Goal: Task Accomplishment & Management: Use online tool/utility

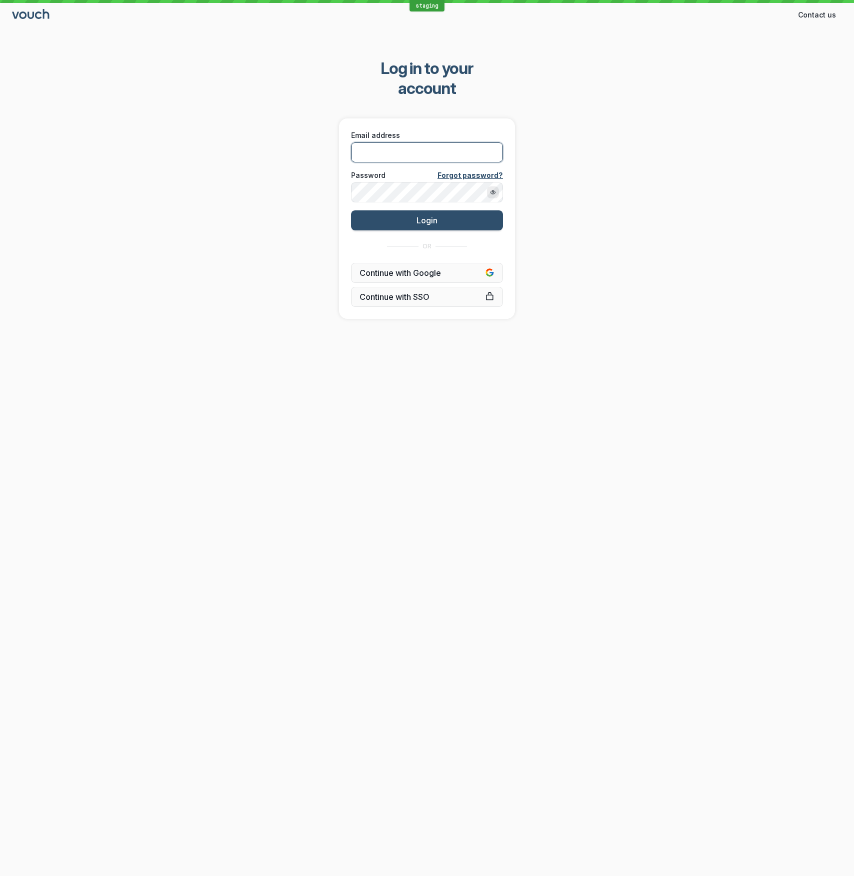
click at [476, 142] on input "Email address" at bounding box center [427, 152] width 152 height 20
type input "[EMAIL_ADDRESS][DOMAIN_NAME]"
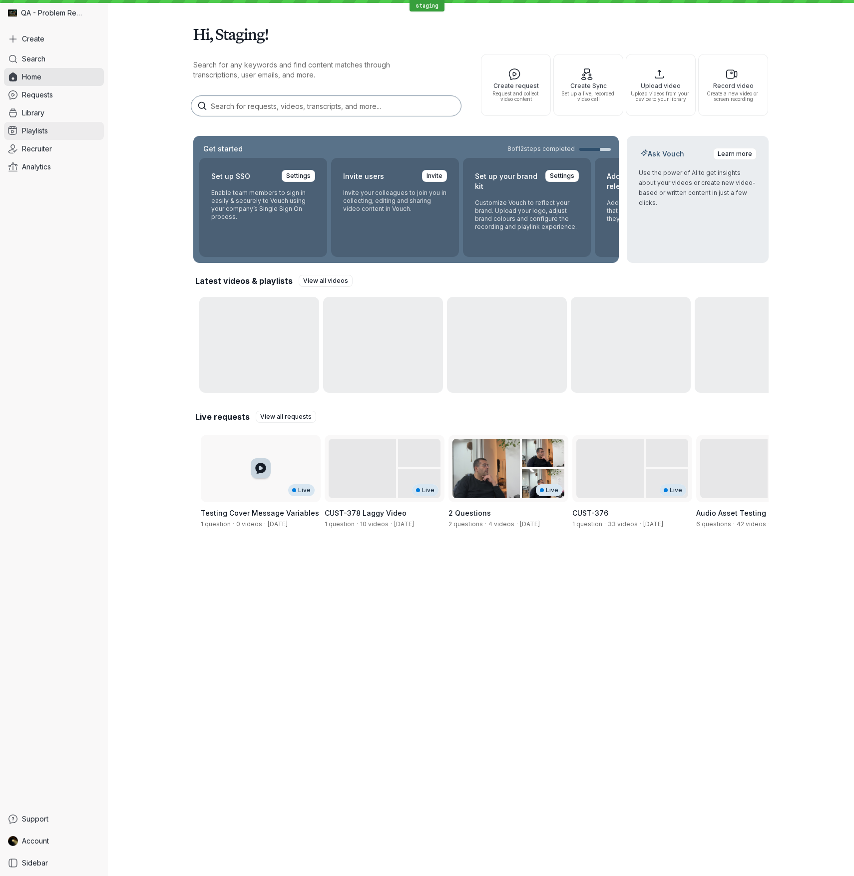
click at [39, 132] on span "Playlists" at bounding box center [35, 131] width 26 height 10
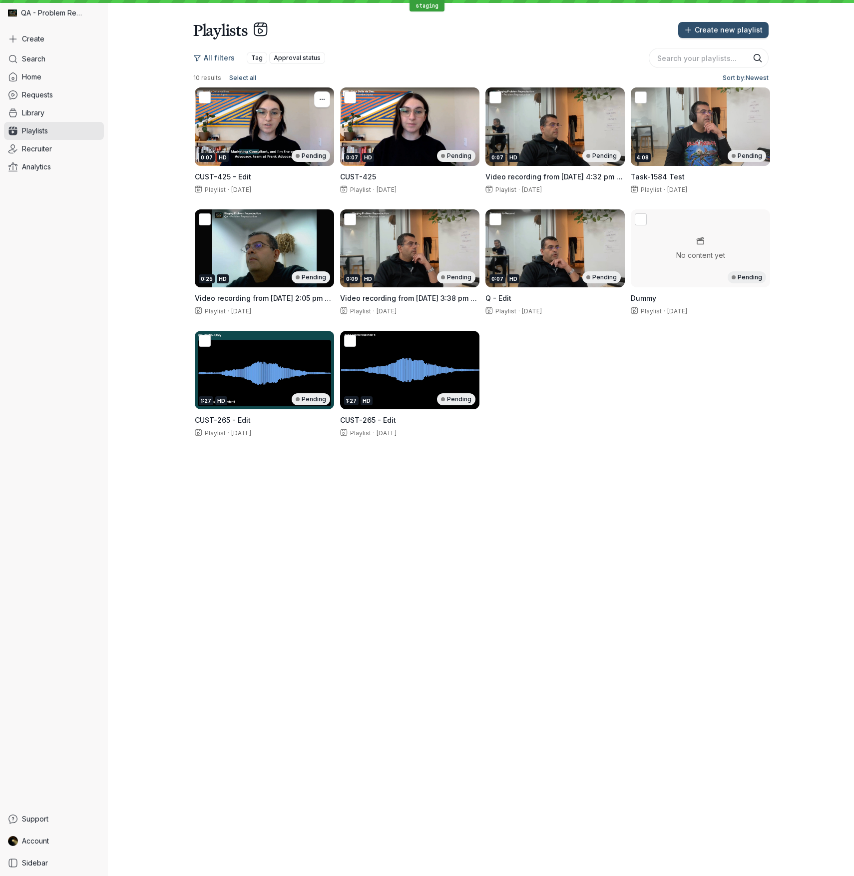
click at [290, 123] on div "0:07 HD Pending" at bounding box center [264, 126] width 139 height 78
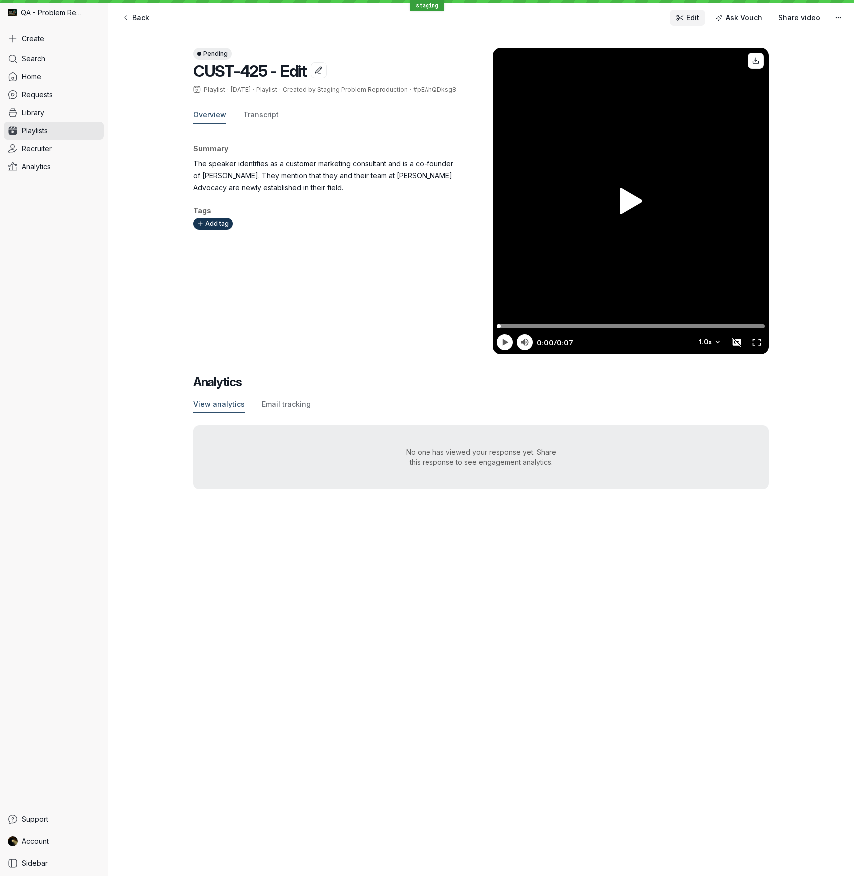
click at [693, 16] on span "Edit" at bounding box center [692, 18] width 13 height 10
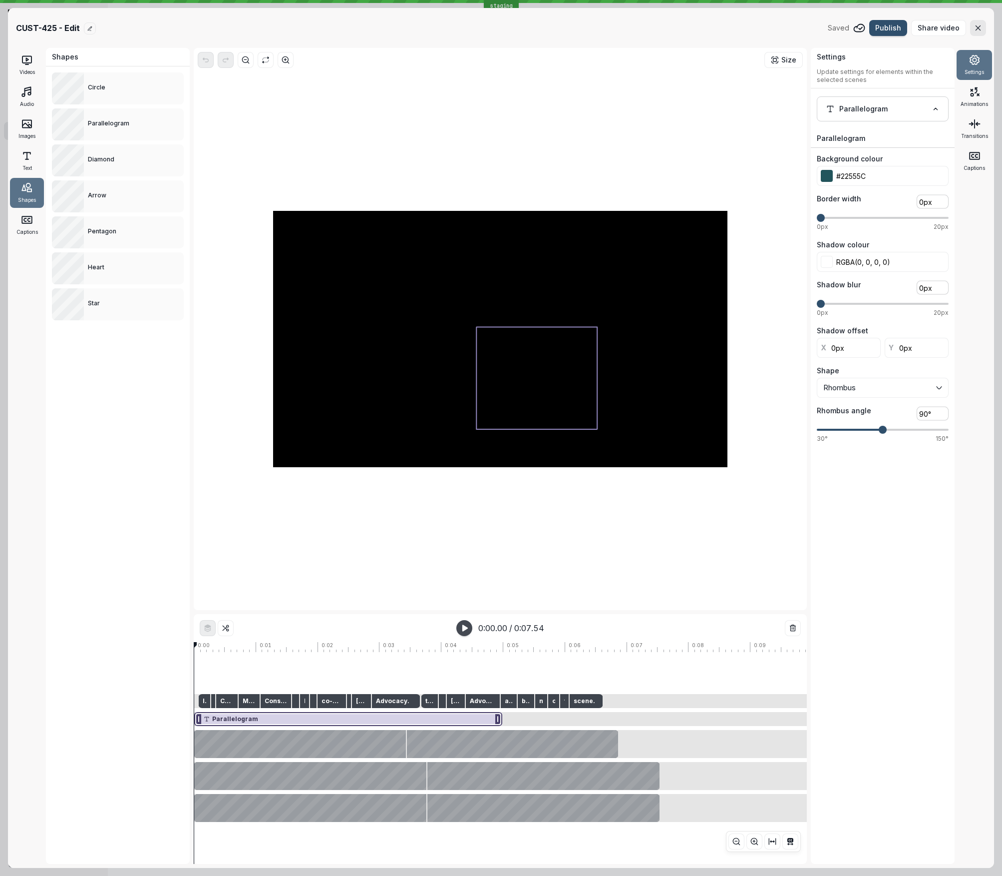
click at [548, 367] on div at bounding box center [536, 378] width 121 height 102
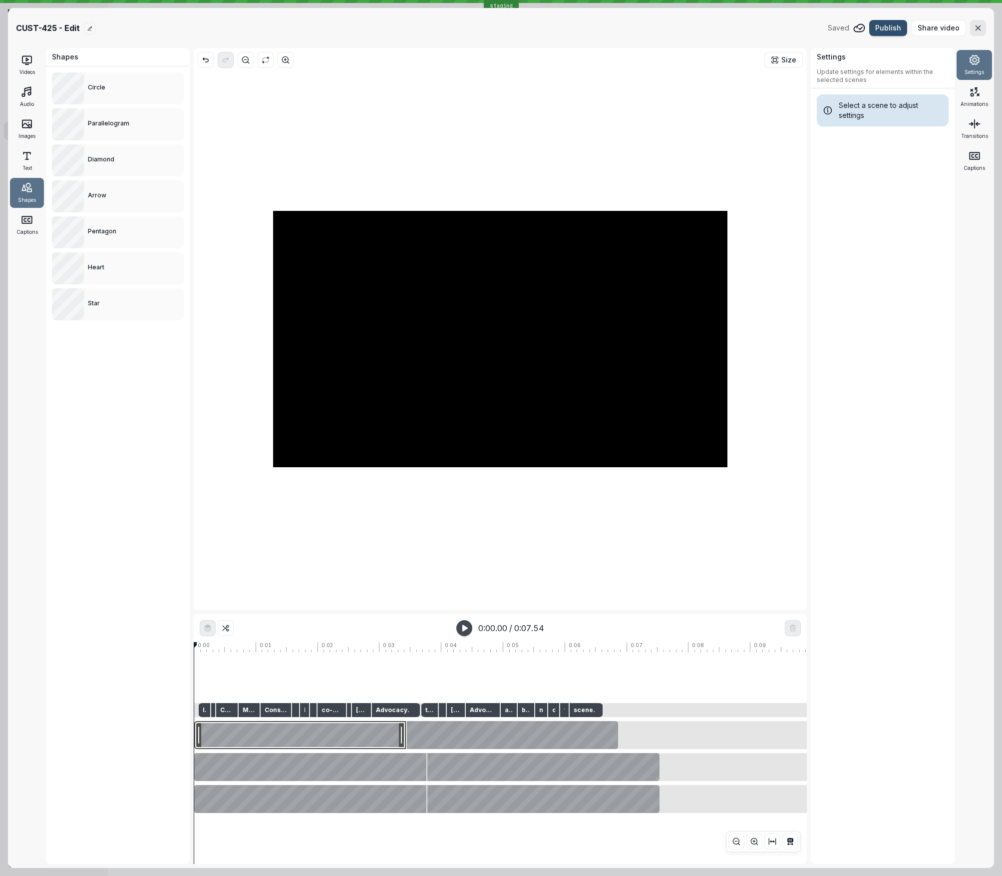
click at [337, 489] on div at bounding box center [300, 735] width 212 height 28
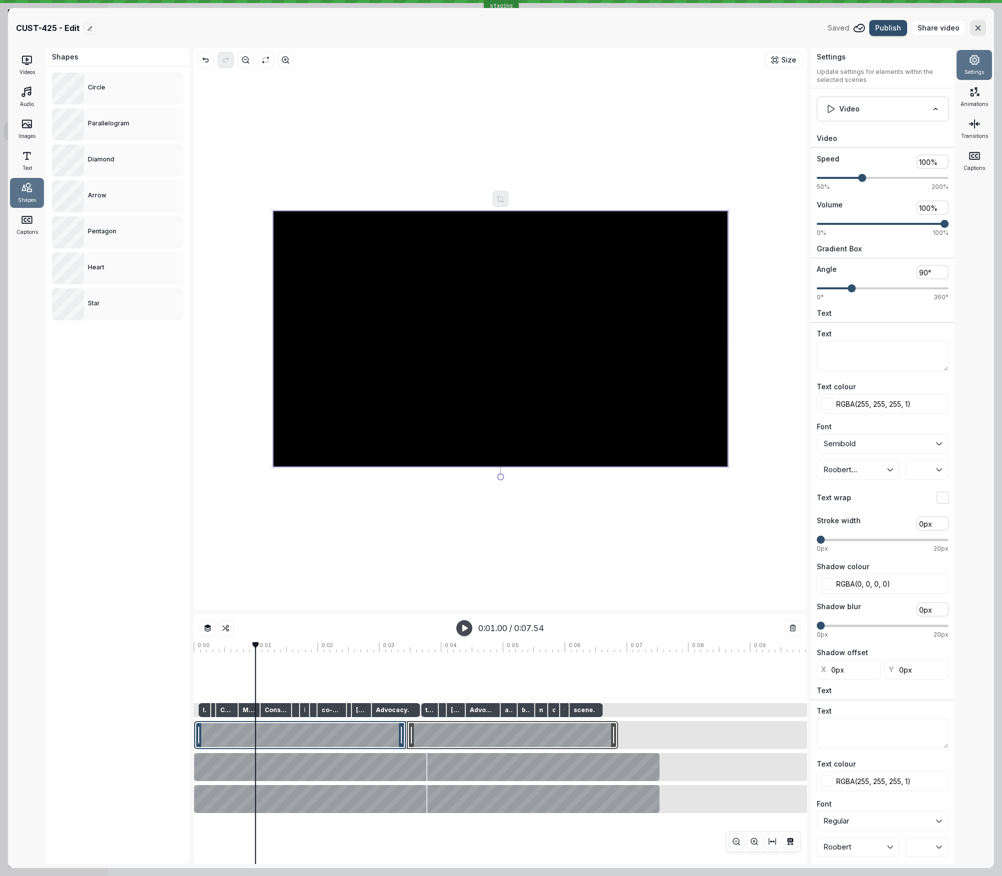
click at [483, 489] on div at bounding box center [512, 735] width 211 height 28
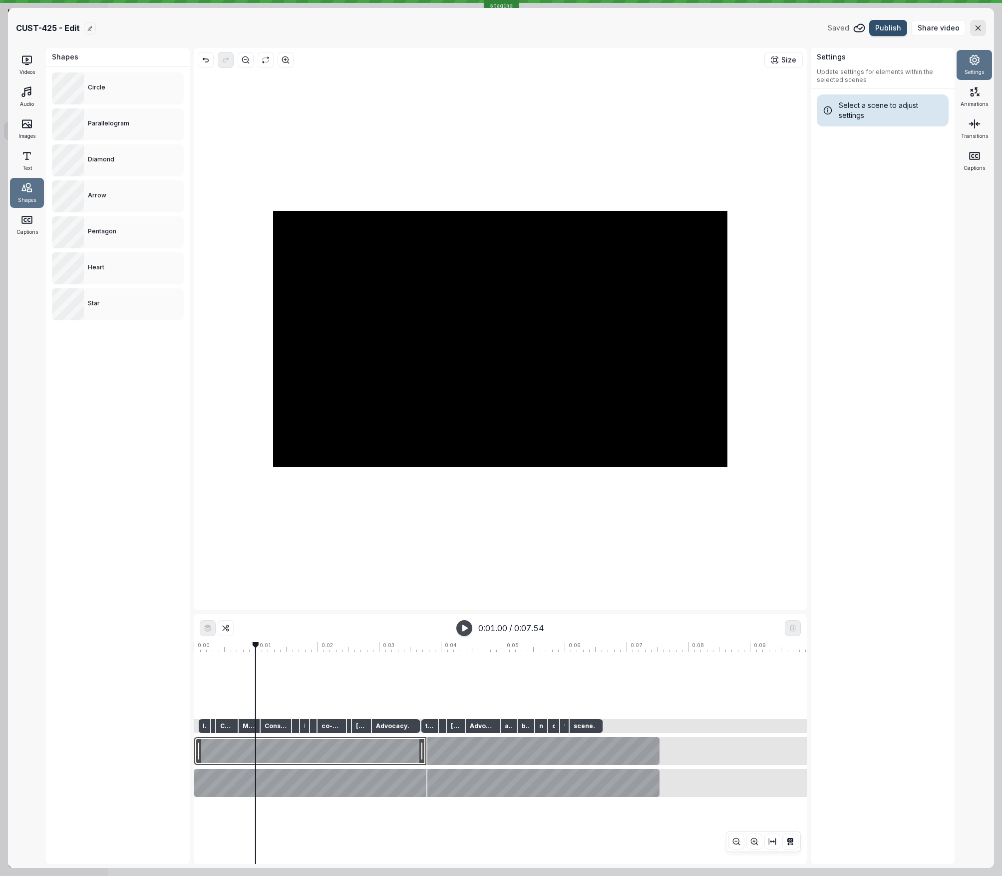
click at [374, 489] on div at bounding box center [310, 751] width 232 height 28
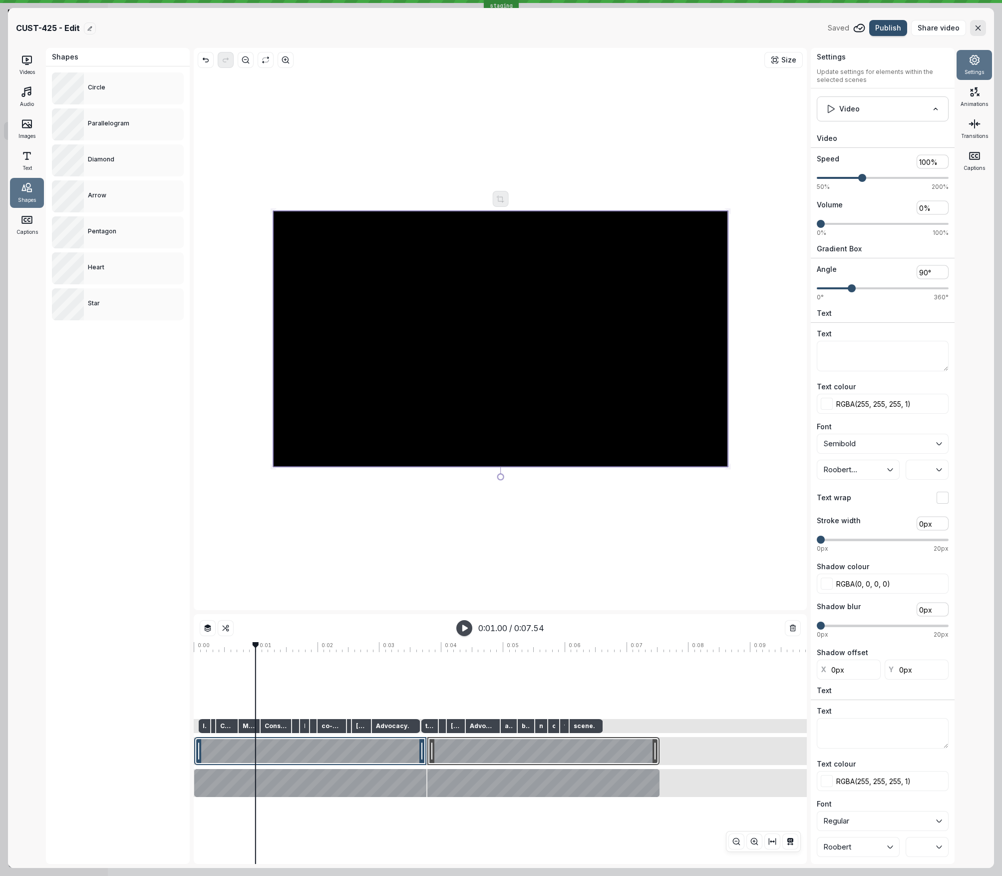
click at [480, 489] on div at bounding box center [544, 751] width 232 height 28
click at [377, 489] on div at bounding box center [310, 751] width 232 height 28
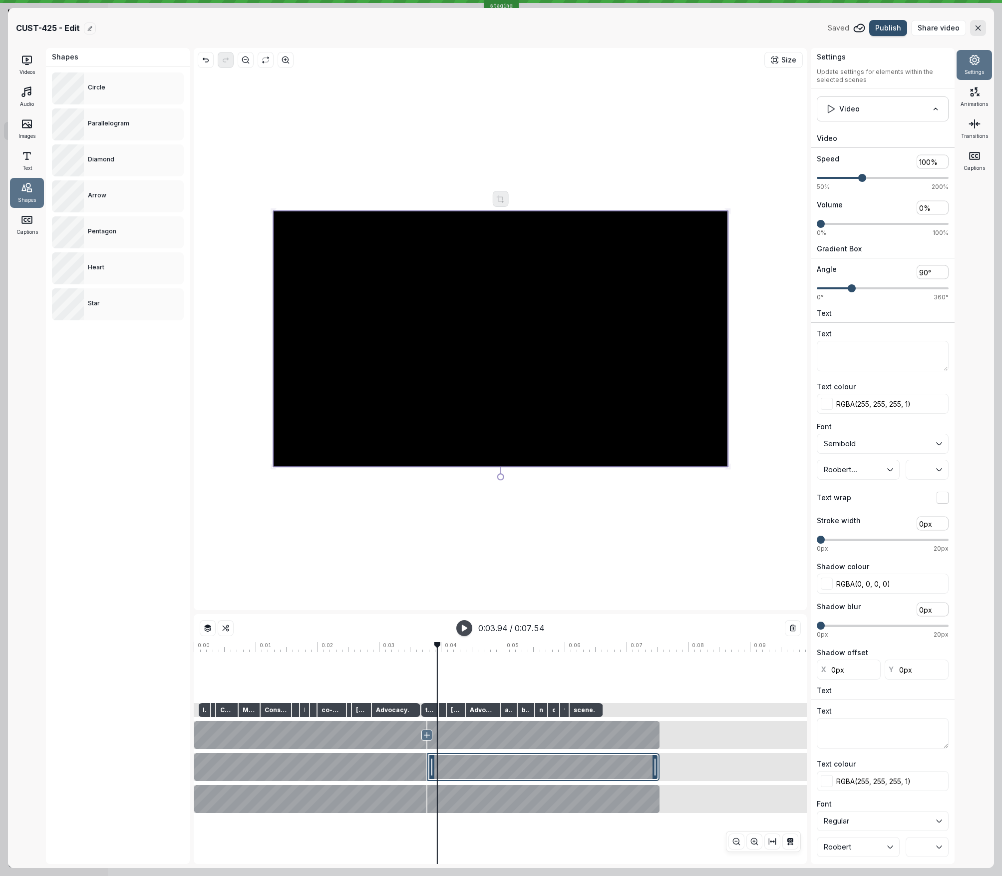
click at [429, 489] on icon at bounding box center [427, 735] width 8 height 8
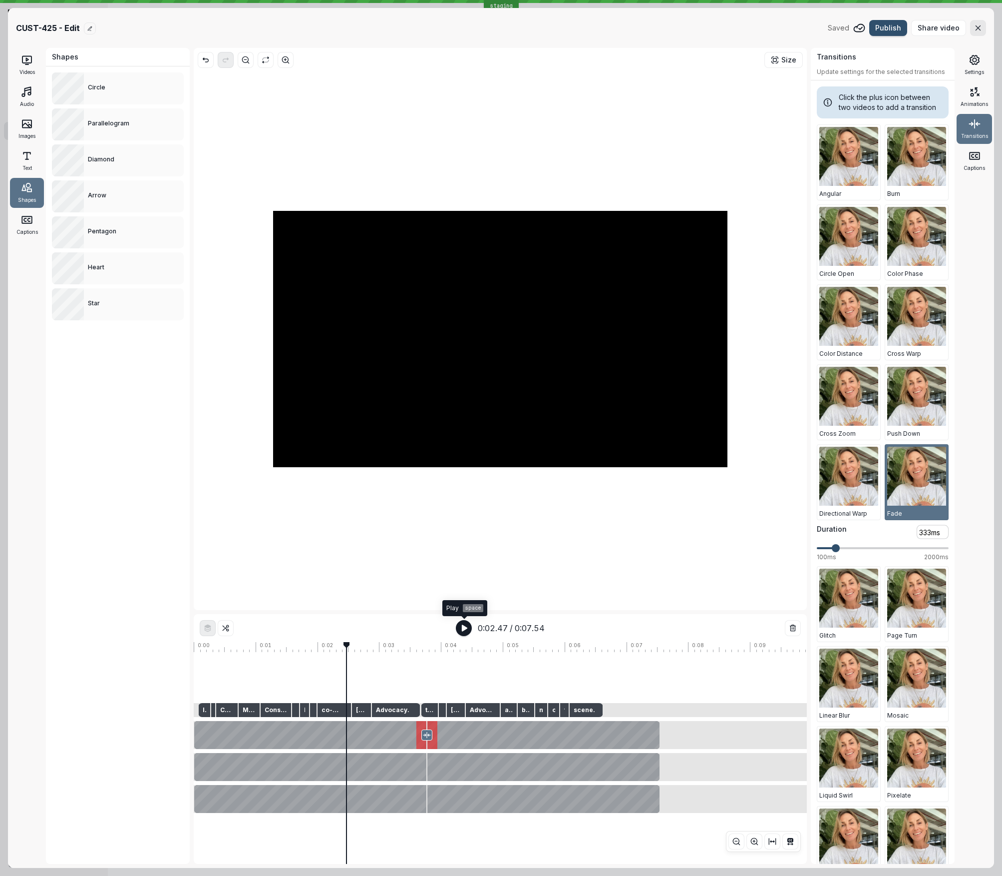
click at [462, 489] on icon "button" at bounding box center [464, 628] width 5 height 6
click at [463, 489] on rect "button" at bounding box center [463, 628] width 2 height 6
click at [341, 489] on div at bounding box center [310, 735] width 232 height 28
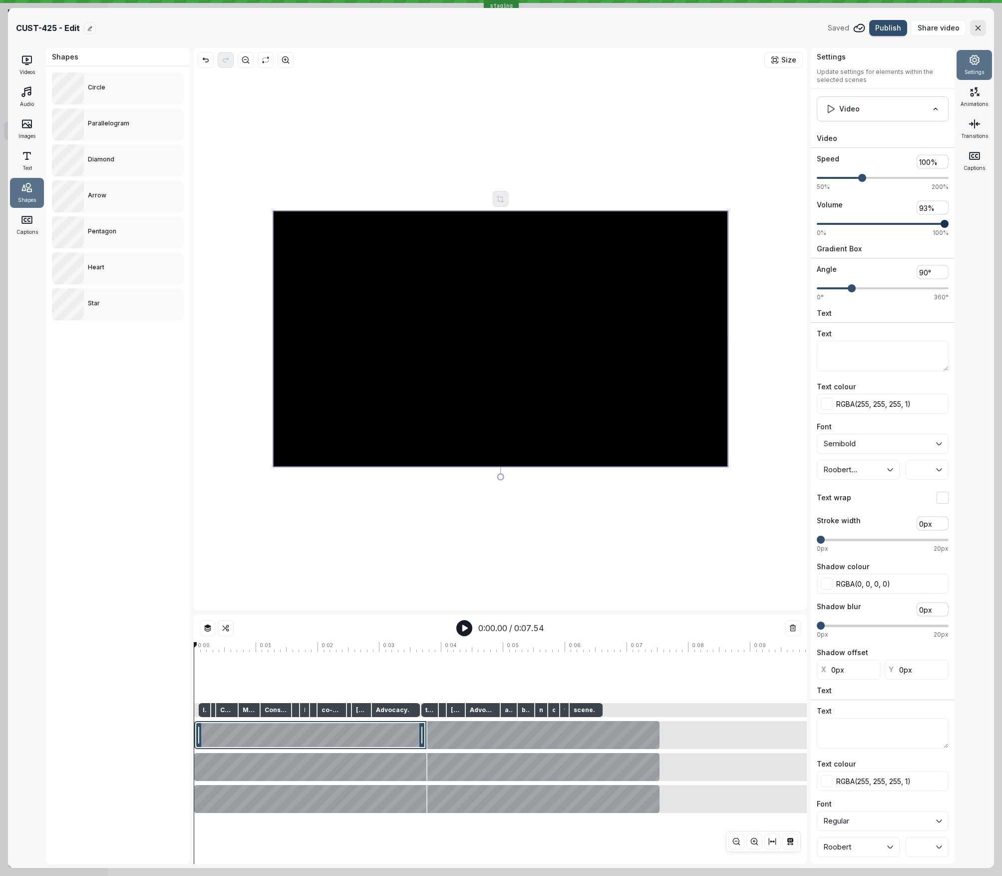
type input "100%"
click at [854, 228] on span at bounding box center [945, 224] width 8 height 8
click at [569, 489] on div at bounding box center [544, 735] width 232 height 28
type input "100%"
click at [854, 236] on div "Settings Update settings for elements within the selected scenes Video Video Sp…" at bounding box center [902, 456] width 183 height 816
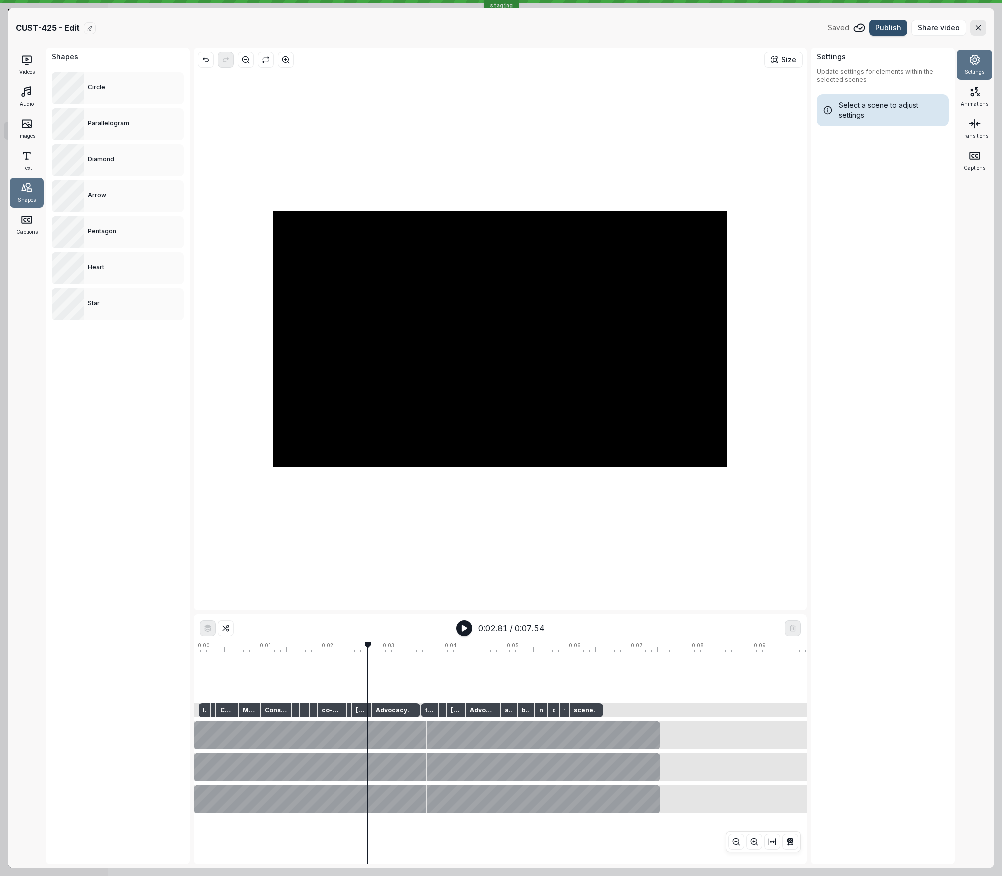
click at [465, 489] on icon "[object Object]" at bounding box center [464, 628] width 8 height 8
click at [465, 489] on rect "button" at bounding box center [466, 628] width 2 height 6
click at [21, 227] on div "Captions" at bounding box center [27, 225] width 34 height 30
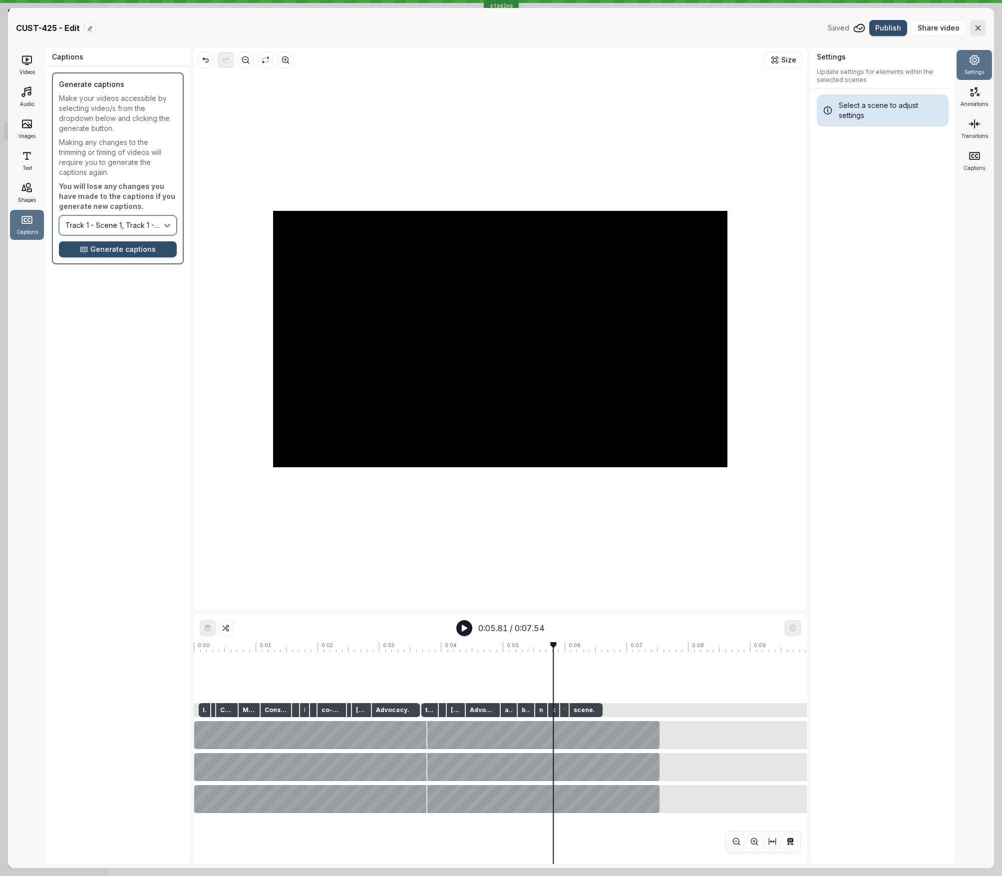
click at [100, 229] on button "Track 1 - Scene 1, Track 1 - Scene 2, Track 2 - Scene 1, Track 2 - Scene 2, Tra…" at bounding box center [118, 225] width 118 height 20
click at [157, 460] on div "Shapes Circle Parallelogram Diamond Arrow Pentagon Heart Star Captions Generate…" at bounding box center [118, 456] width 144 height 816
click at [146, 254] on button "Generate captions" at bounding box center [118, 249] width 118 height 16
click at [467, 489] on icon "button" at bounding box center [464, 628] width 5 height 6
click at [466, 489] on icon "button" at bounding box center [464, 628] width 8 height 8
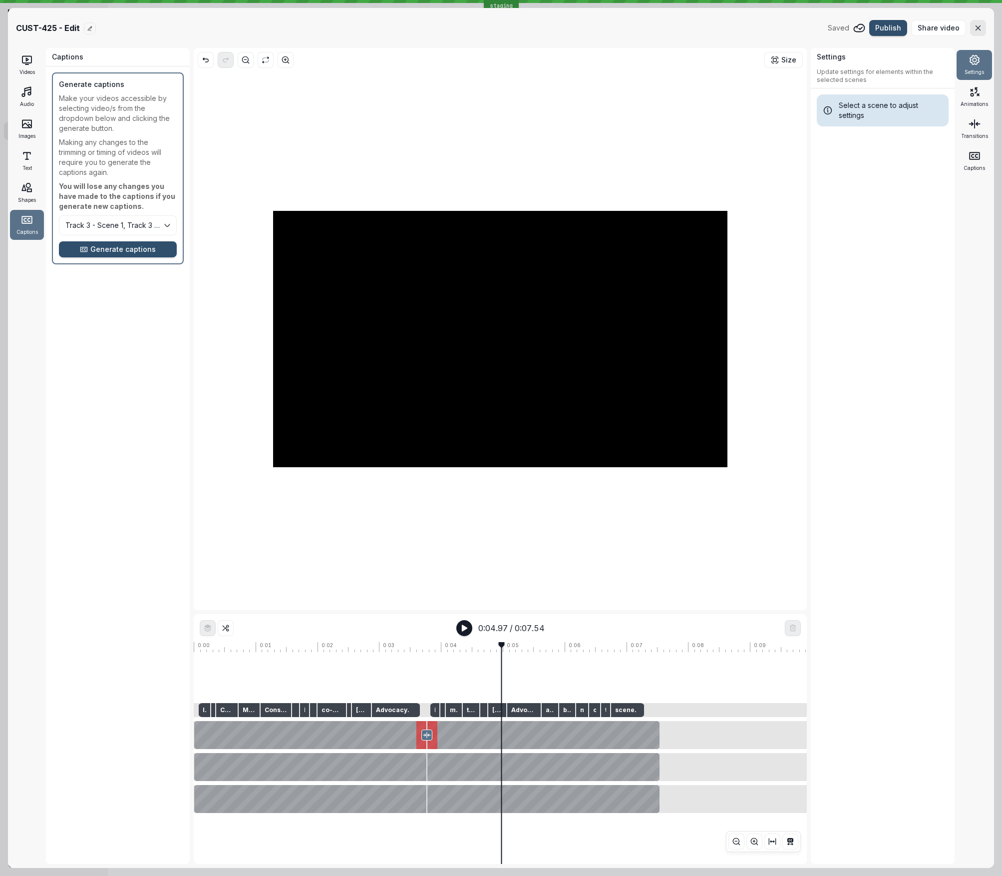
click at [428, 489] on icon at bounding box center [427, 735] width 8 height 8
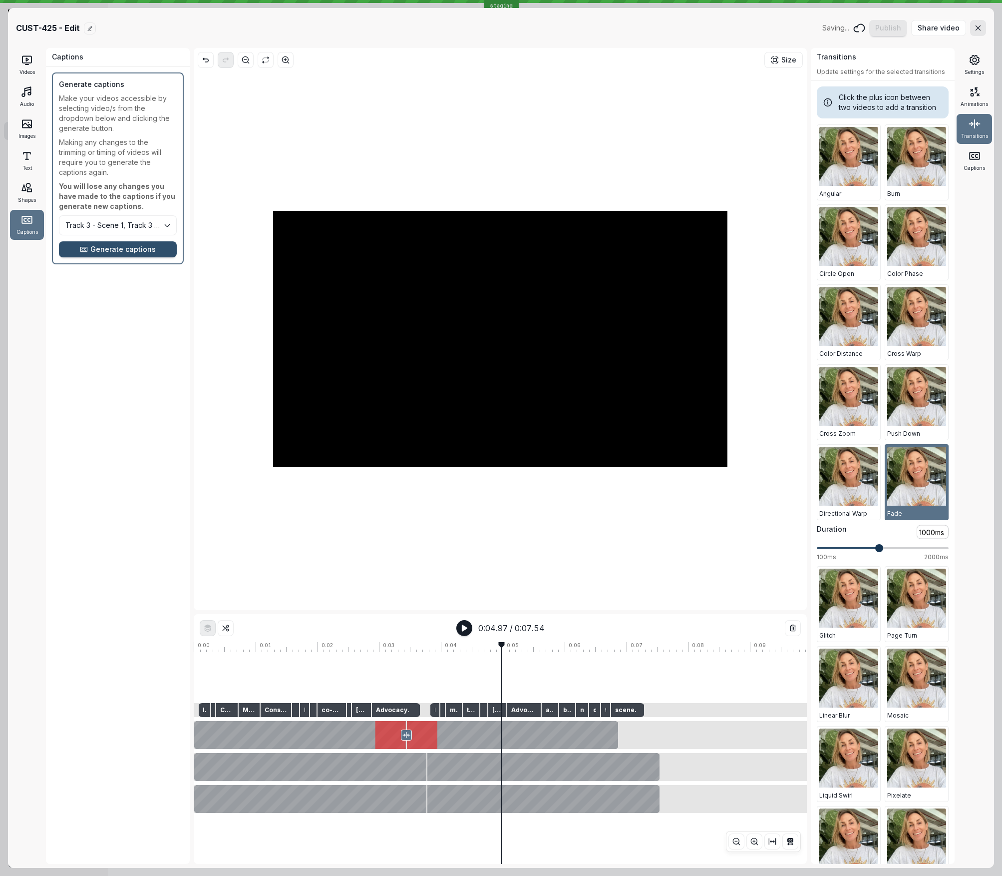
click at [854, 489] on span at bounding box center [880, 548] width 8 height 8
click at [165, 224] on button "Track 3 - Scene 1, Track 3 - Scene 2" at bounding box center [118, 225] width 118 height 20
click at [144, 249] on span "Generate captions" at bounding box center [122, 249] width 65 height 10
click at [466, 489] on icon "button" at bounding box center [464, 628] width 8 height 8
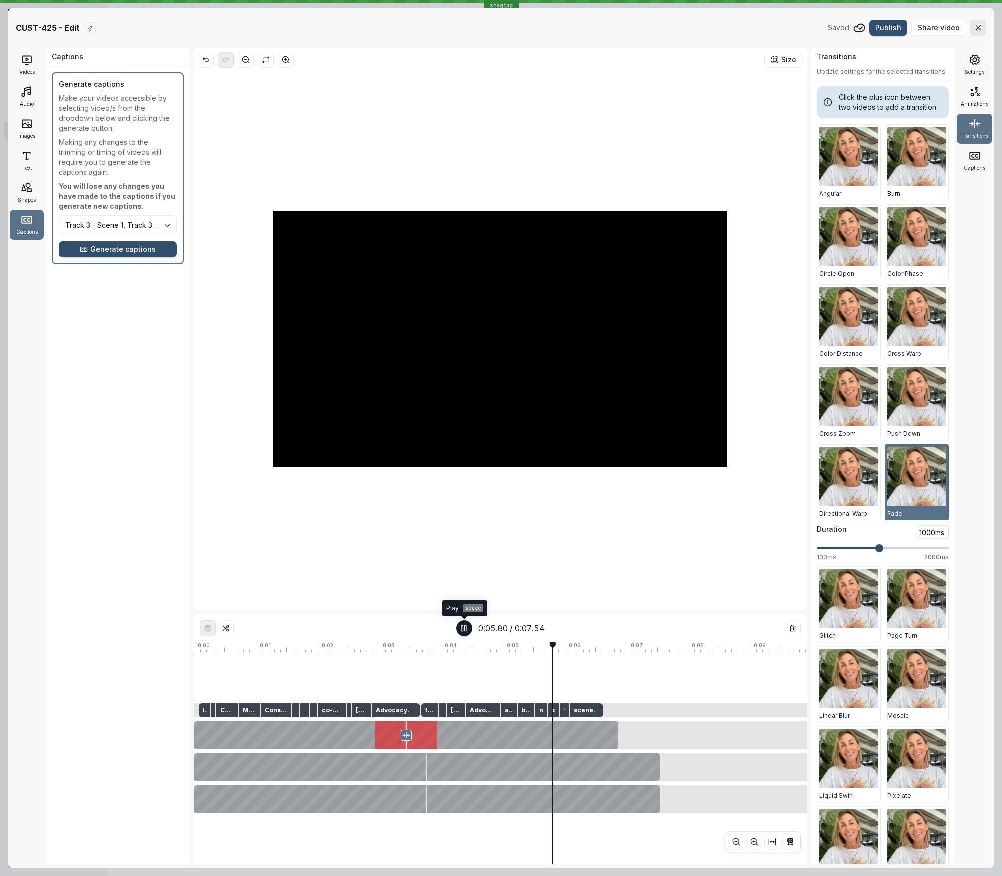
click at [466, 489] on icon "button" at bounding box center [464, 628] width 8 height 8
click at [407, 489] on line at bounding box center [407, 734] width 0 height 5
click at [854, 489] on input "1000" at bounding box center [933, 532] width 32 height 14
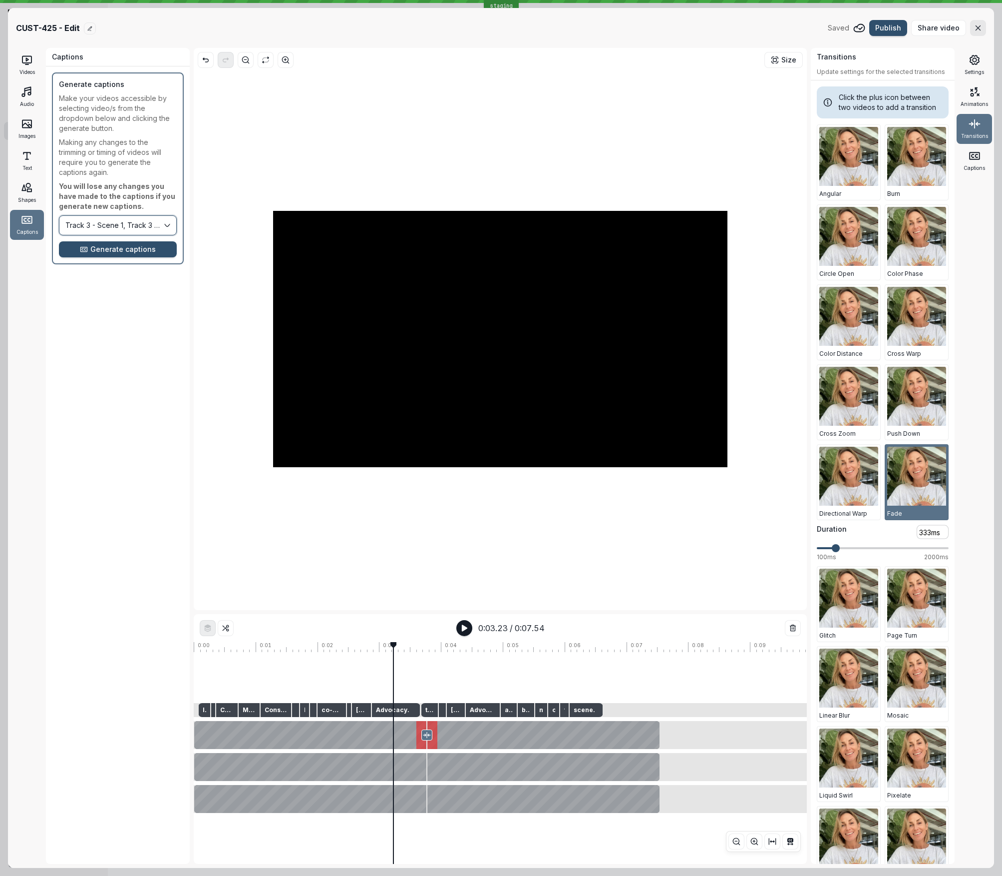
click at [117, 227] on button "Track 3 - Scene 1, Track 3 - Scene 2" at bounding box center [118, 225] width 118 height 20
click at [118, 251] on span "Generate captions" at bounding box center [122, 249] width 65 height 10
click at [854, 489] on input "333" at bounding box center [933, 532] width 32 height 14
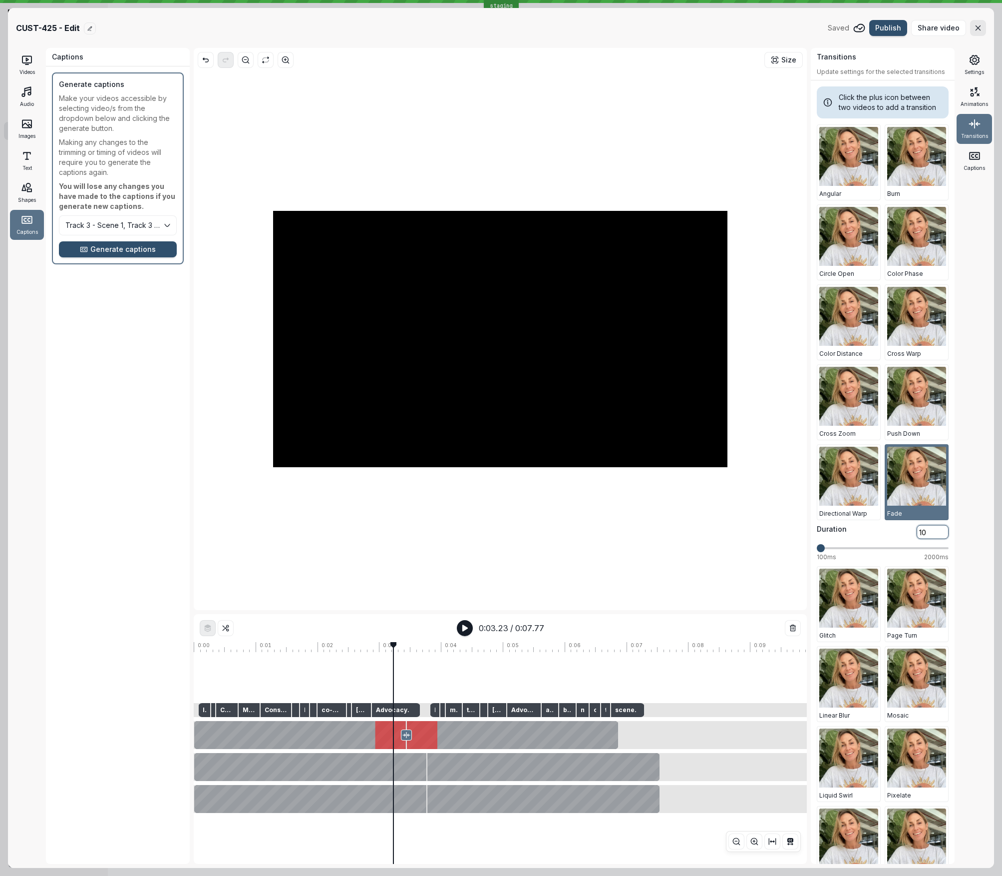
type input "1"
type input "1200ms"
click at [110, 230] on button "Track 3 - Scene 1, Track 3 - Scene 2" at bounding box center [118, 225] width 118 height 20
click at [106, 249] on span "Generate captions" at bounding box center [122, 249] width 65 height 10
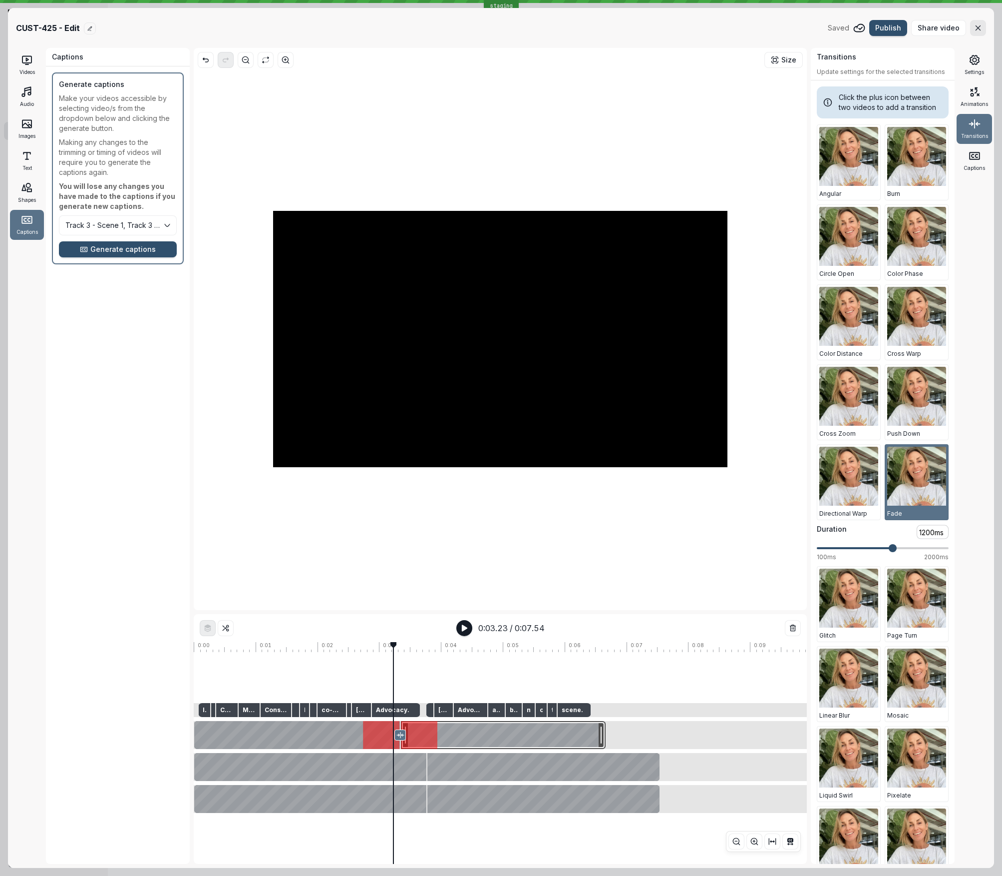
click at [466, 489] on div at bounding box center [503, 735] width 205 height 28
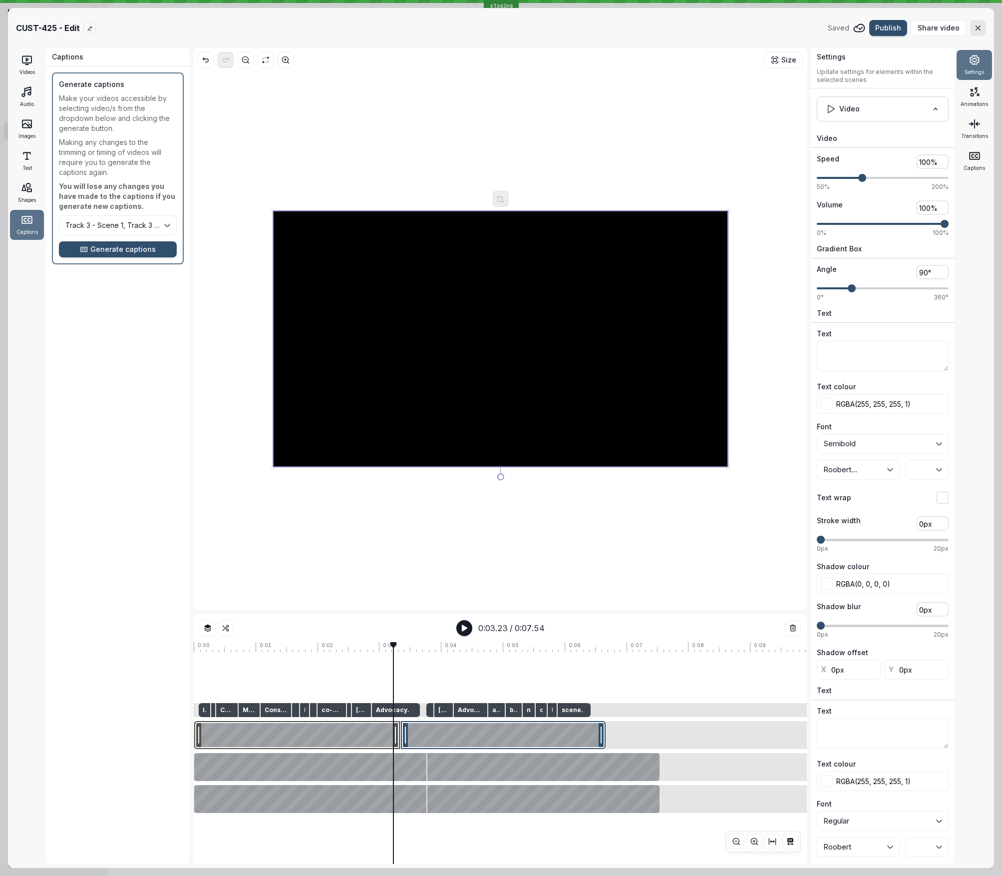
click at [314, 489] on div at bounding box center [297, 735] width 206 height 28
click at [450, 489] on div at bounding box center [503, 735] width 205 height 28
drag, startPoint x: 449, startPoint y: 760, endPoint x: 437, endPoint y: 763, distance: 12.4
click at [449, 489] on div at bounding box center [544, 767] width 232 height 28
click at [405, 489] on div at bounding box center [310, 767] width 232 height 28
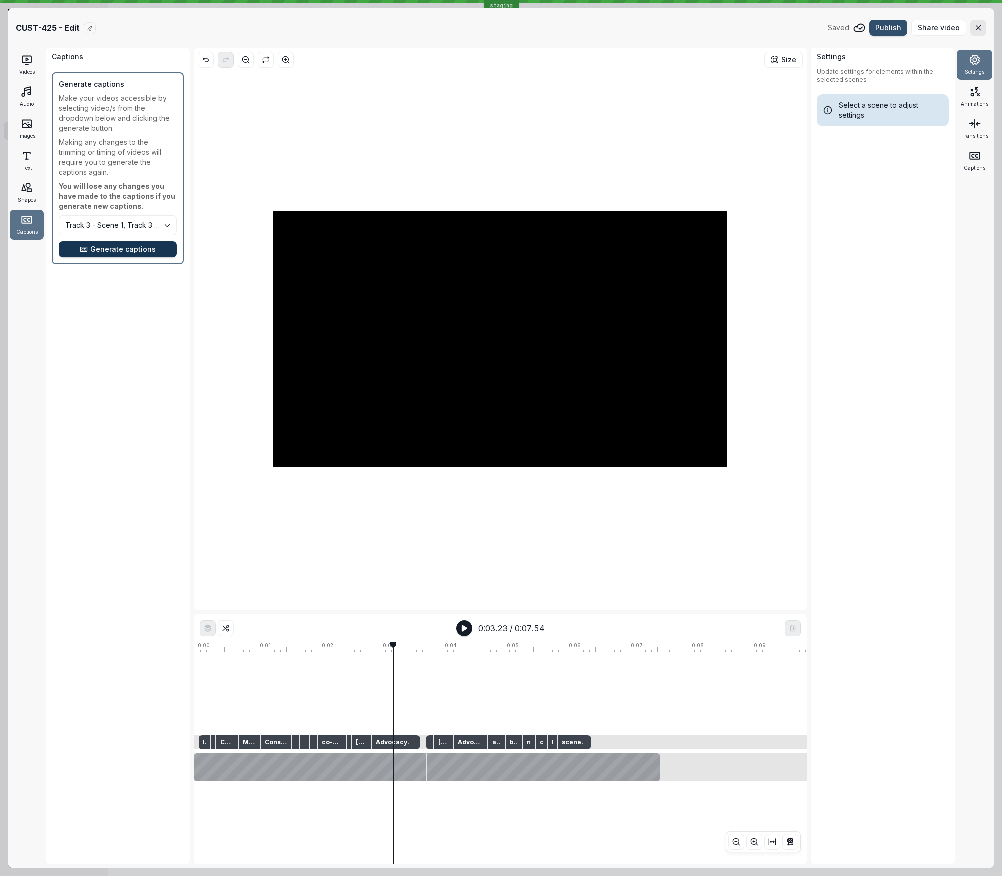
click at [151, 248] on span "Generate captions" at bounding box center [122, 249] width 65 height 10
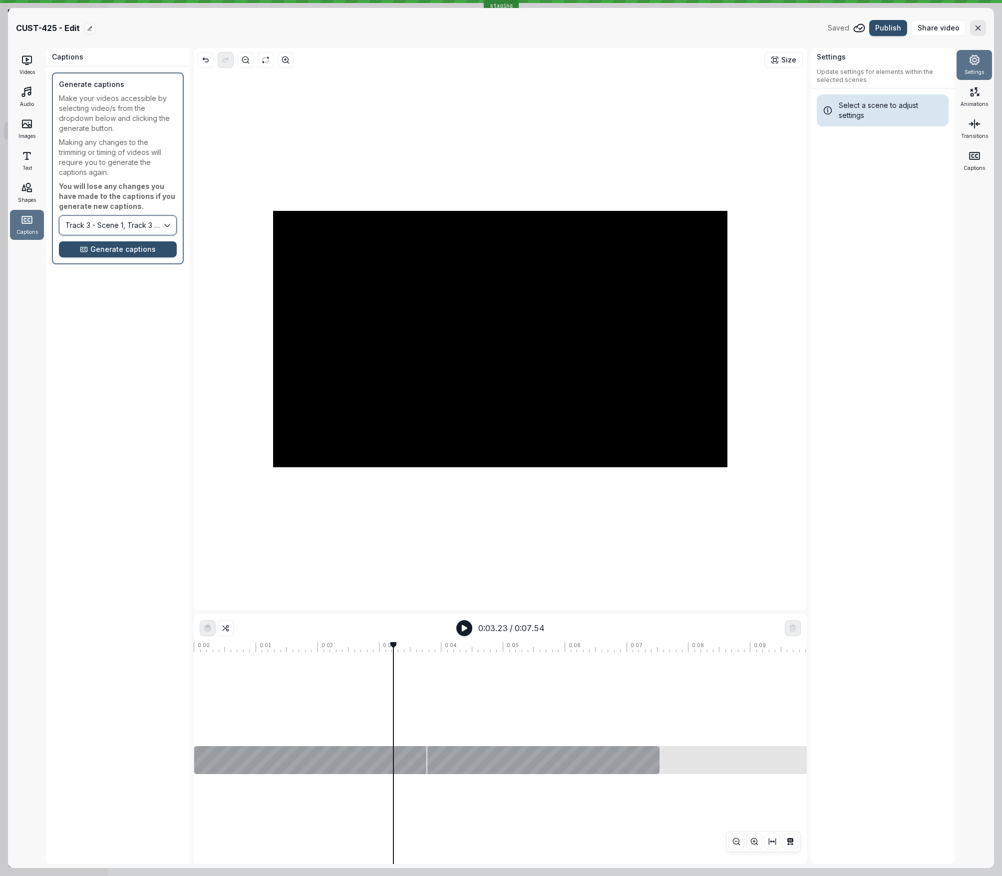
click at [152, 228] on button "Track 3 - Scene 1, Track 3 - Scene 2" at bounding box center [118, 225] width 118 height 20
drag, startPoint x: 139, startPoint y: 249, endPoint x: 138, endPoint y: 261, distance: 12.1
drag, startPoint x: 123, startPoint y: 371, endPoint x: 135, endPoint y: 379, distance: 14.7
click at [123, 371] on div "Shapes Circle Parallelogram Diamond Arrow Pentagon Heart Star Captions Generate…" at bounding box center [118, 456] width 144 height 816
click at [120, 223] on button "Track 3 - Scene 1, Track 3 - Scene 2, Track 1 - Scene 1, Track 1 - Scene 2" at bounding box center [118, 225] width 118 height 20
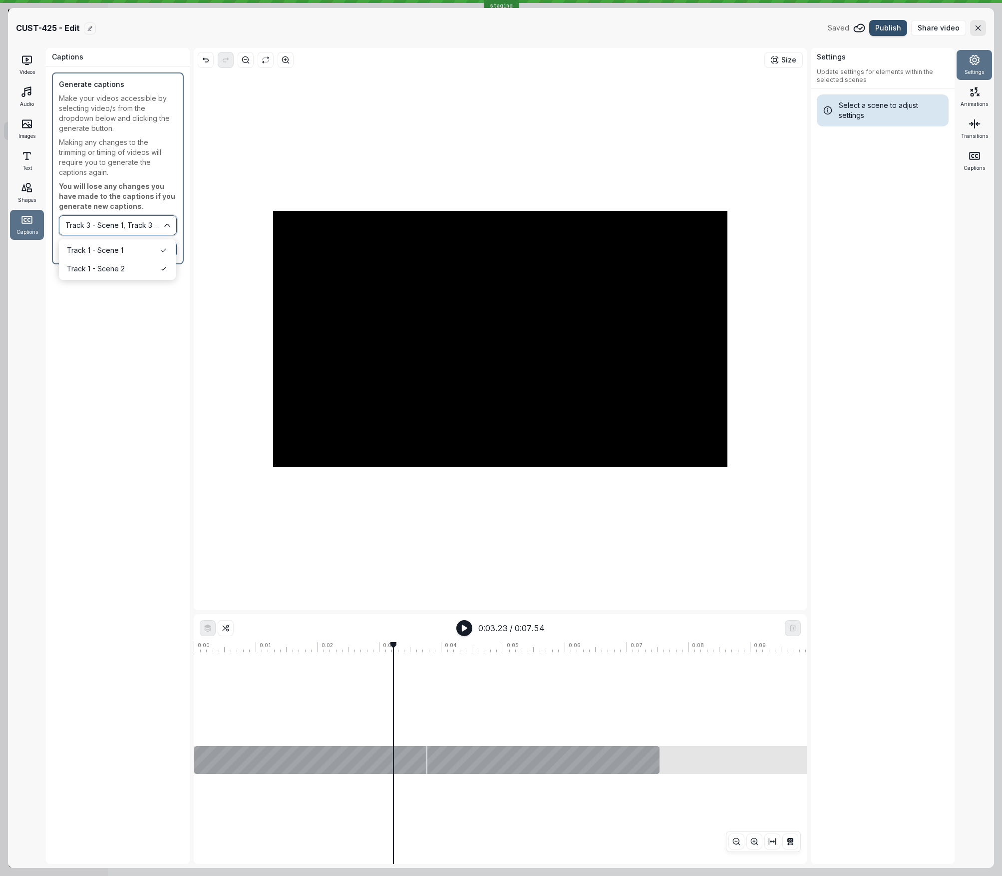
click at [120, 223] on button "Track 3 - Scene 1, Track 3 - Scene 2, Track 1 - Scene 1, Track 1 - Scene 2" at bounding box center [118, 225] width 118 height 20
click at [114, 252] on span "Generate captions" at bounding box center [122, 249] width 65 height 10
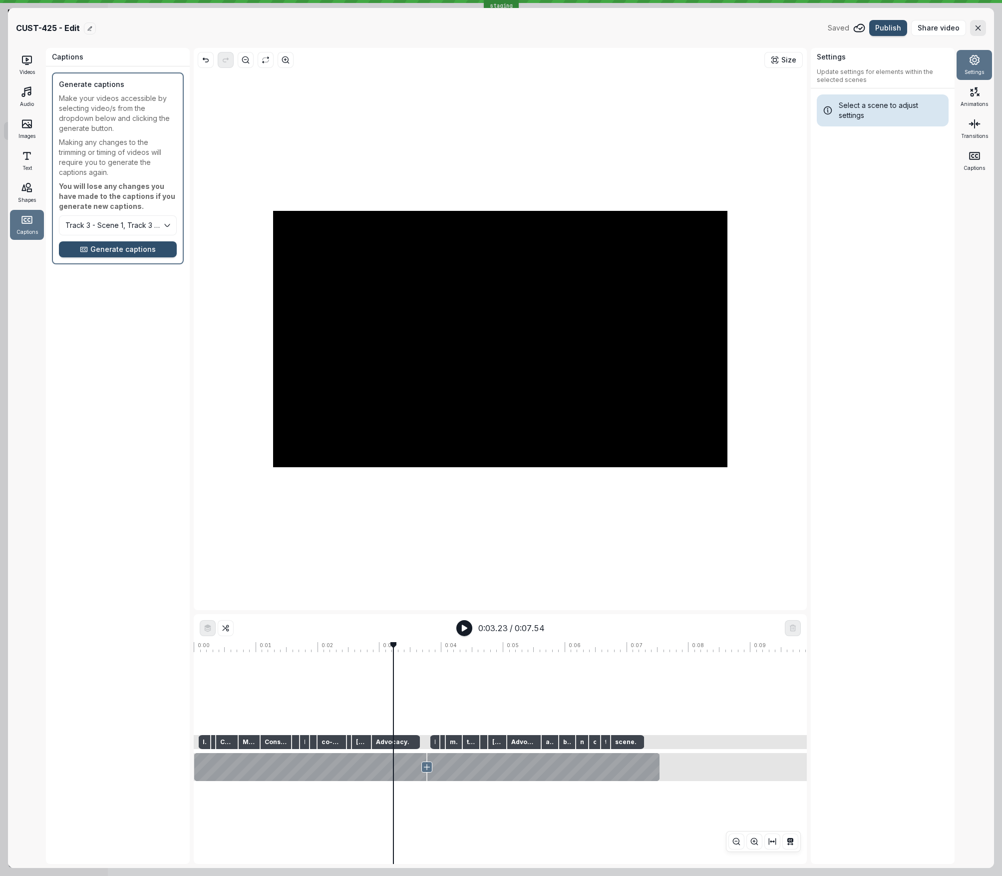
click at [428, 489] on icon at bounding box center [427, 767] width 8 height 8
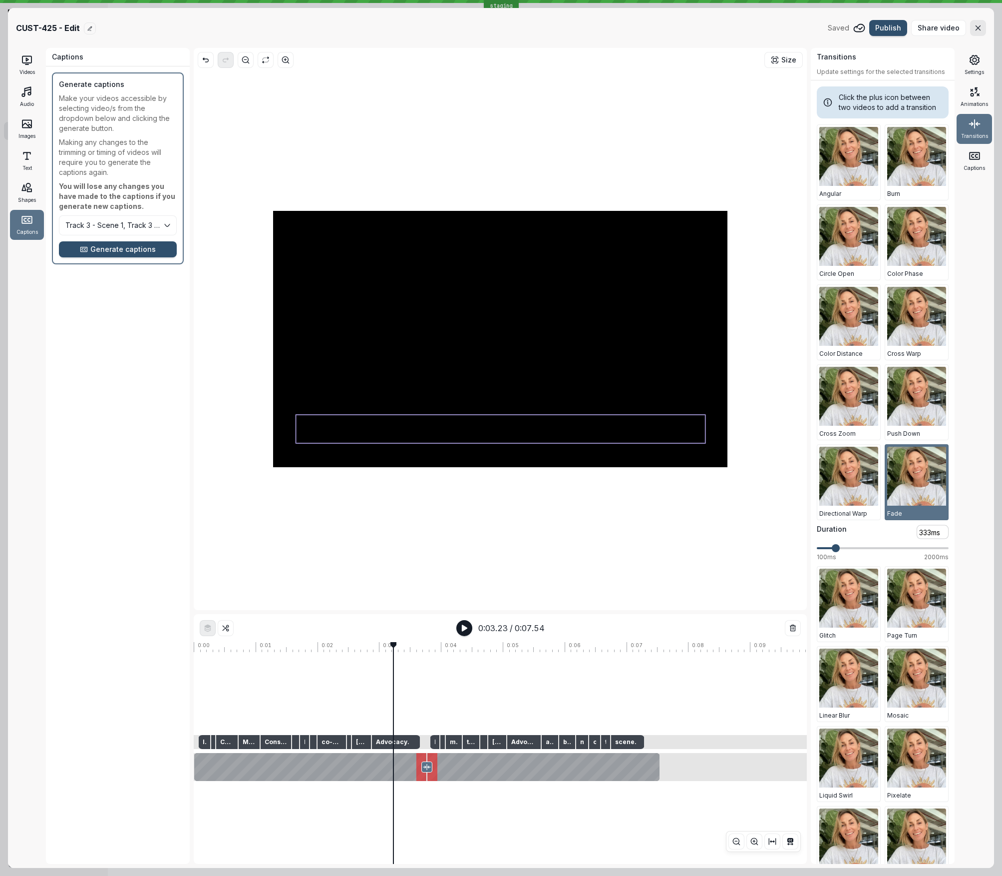
click at [389, 426] on div at bounding box center [501, 429] width 410 height 28
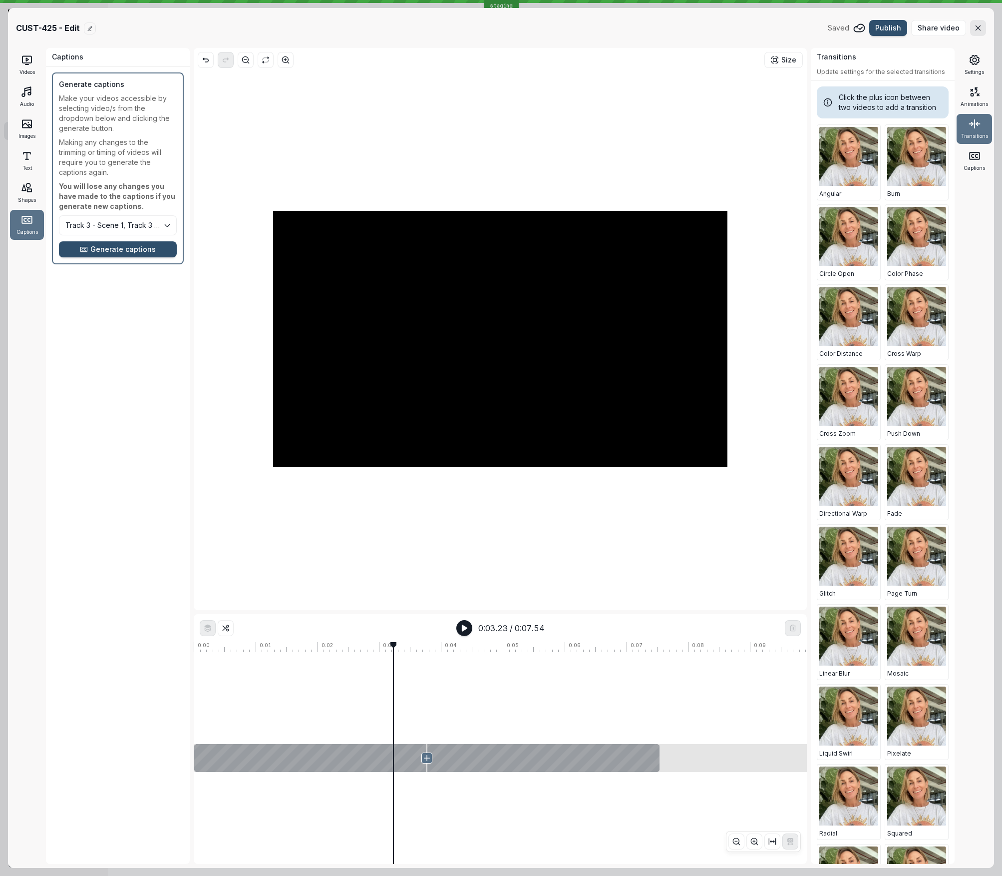
click at [428, 489] on icon at bounding box center [427, 758] width 8 height 8
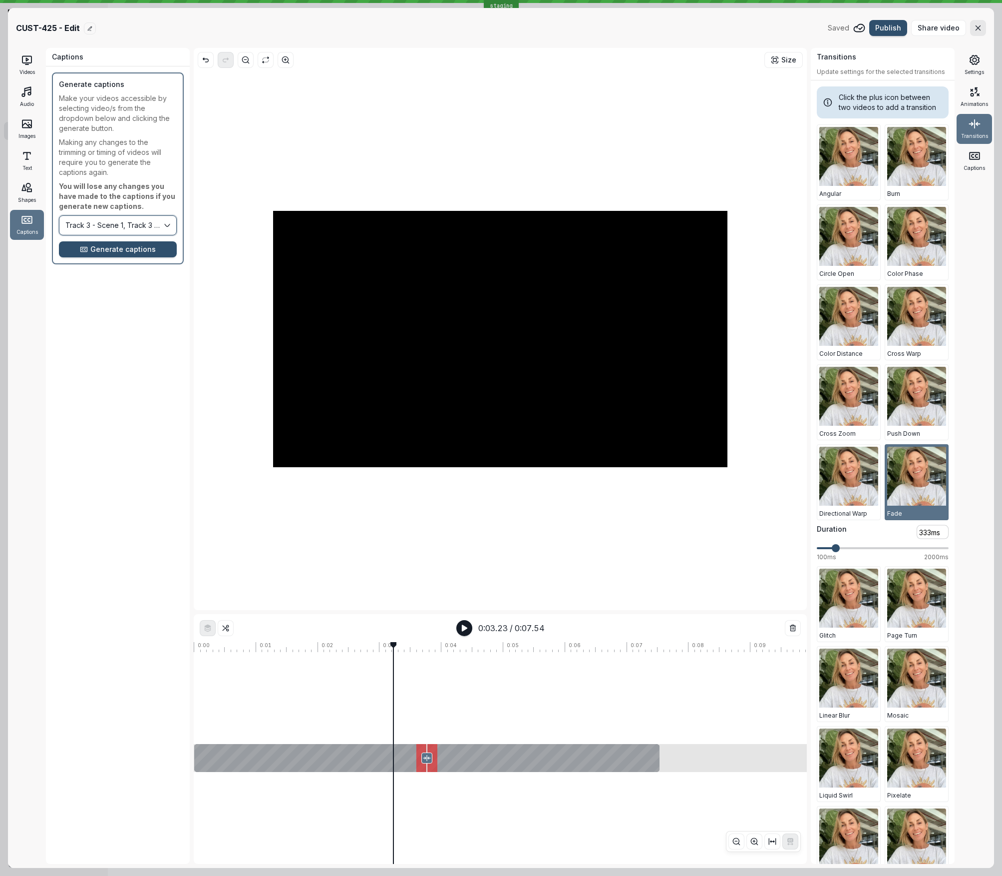
click at [124, 230] on button "Track 3 - Scene 1, Track 3 - Scene 2, Track 1 - Scene 1, Track 1 - Scene 2" at bounding box center [118, 225] width 118 height 20
click at [124, 249] on span "Generate captions" at bounding box center [122, 249] width 65 height 10
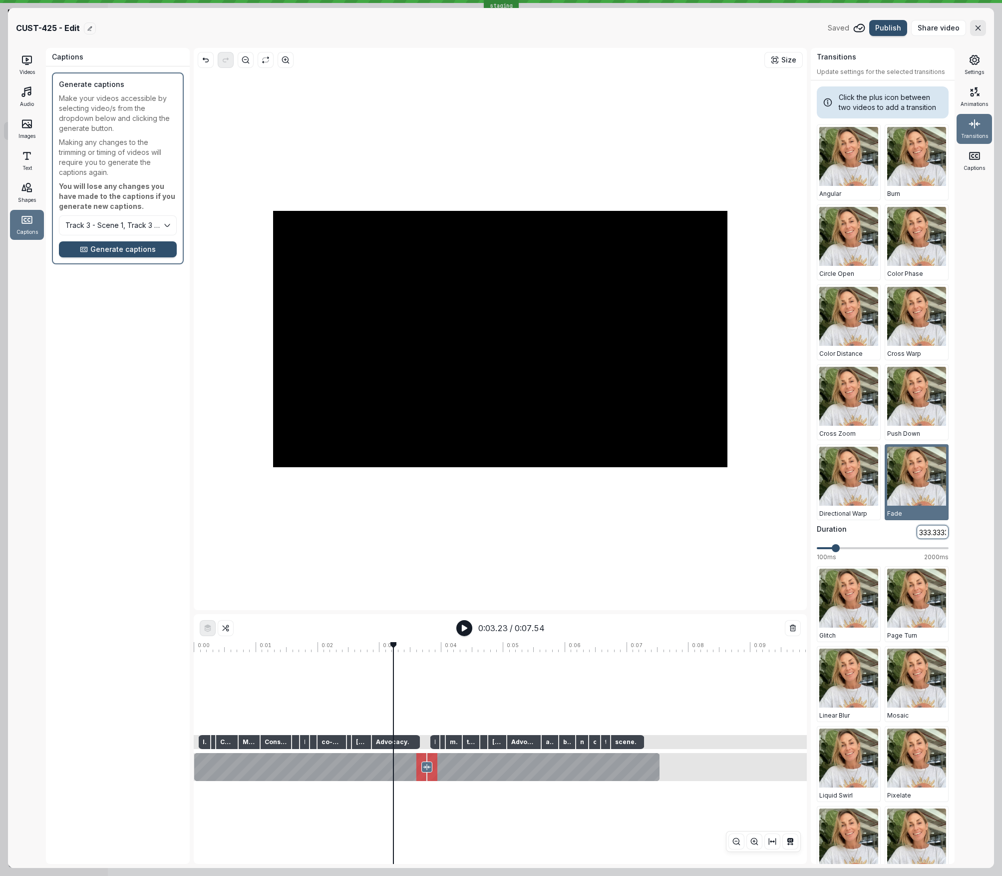
click at [854, 489] on input "333.333333" at bounding box center [933, 532] width 32 height 14
click at [89, 229] on button "Track 3 - Scene 1, Track 3 - Scene 2, Track 1 - Scene 1, Track 1 - Scene 2" at bounding box center [118, 225] width 118 height 20
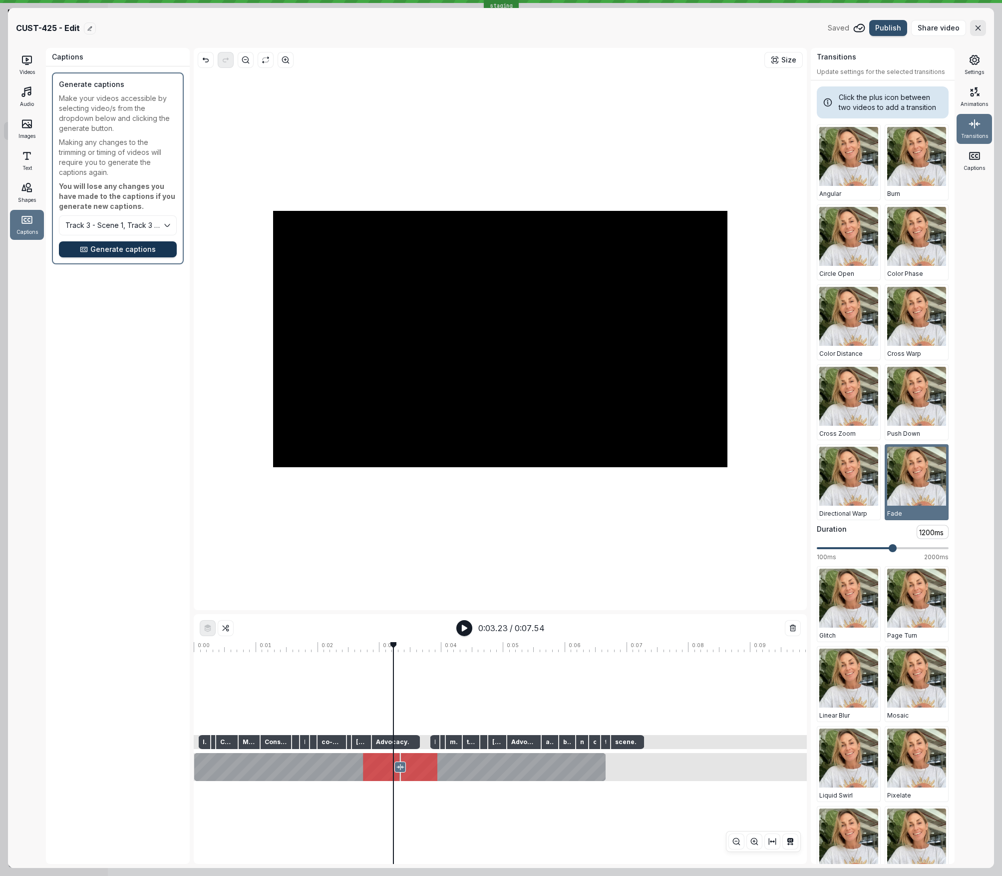
click at [97, 251] on span "Generate captions" at bounding box center [122, 249] width 65 height 10
click at [854, 489] on input "1200" at bounding box center [933, 532] width 32 height 14
type input "333ms"
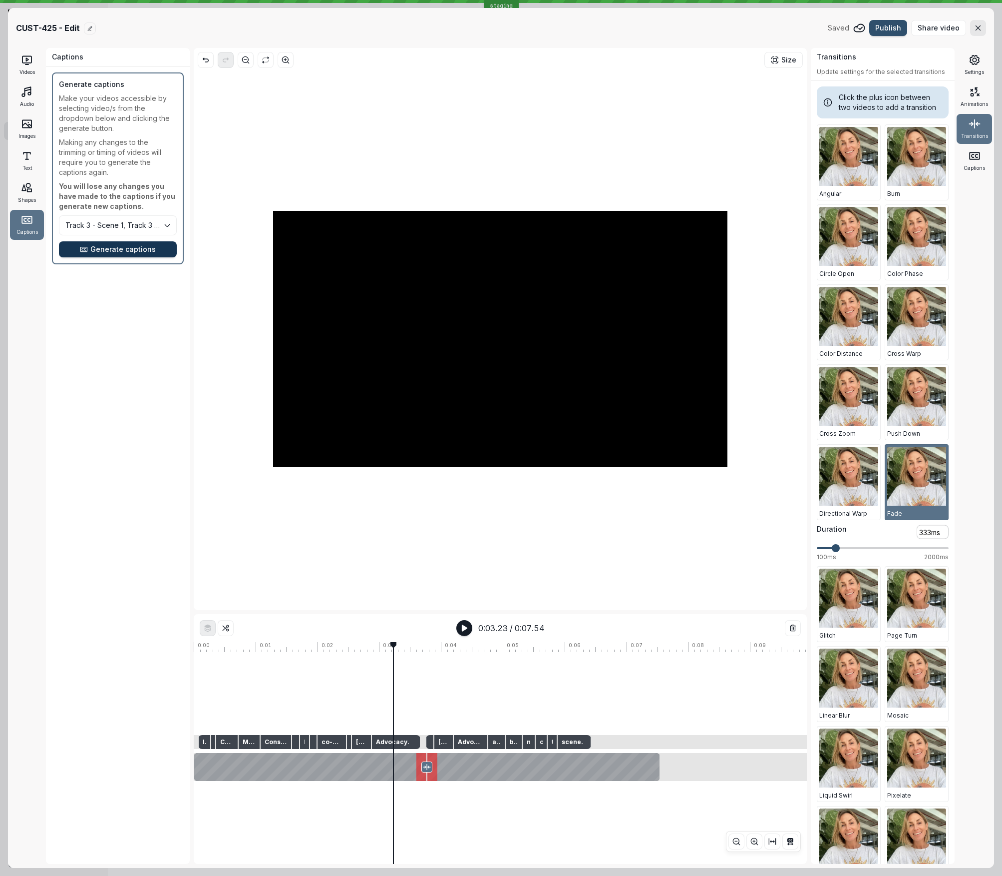
click at [144, 247] on span "Generate captions" at bounding box center [122, 249] width 65 height 10
